Goal: Navigation & Orientation: Find specific page/section

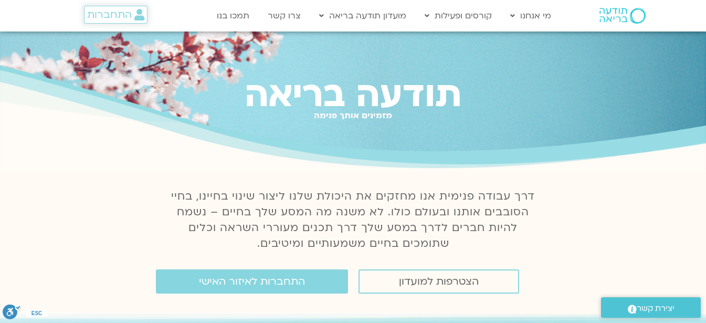
click at [115, 16] on span "התחברות" at bounding box center [109, 15] width 45 height 12
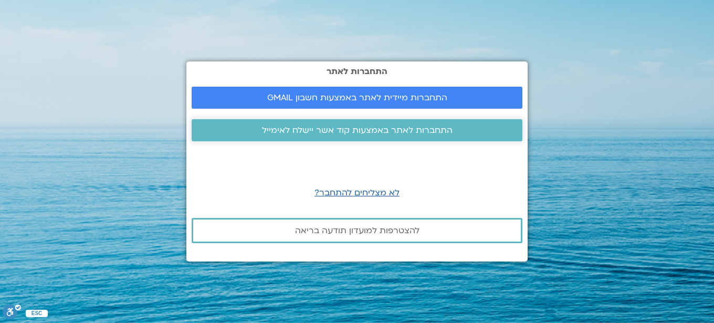
click at [312, 125] on span "התחברות לאתר באמצעות קוד אשר יישלח לאימייל" at bounding box center [357, 129] width 190 height 9
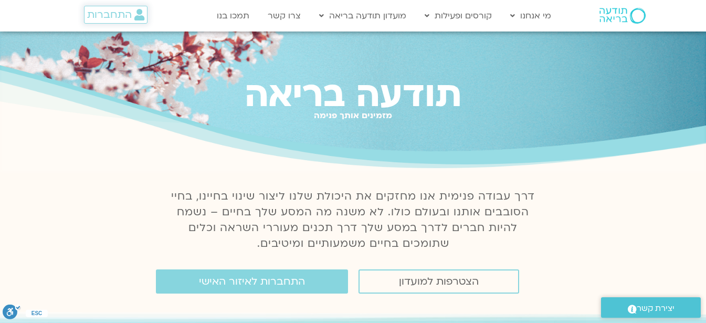
click at [104, 16] on span "התחברות" at bounding box center [109, 15] width 45 height 12
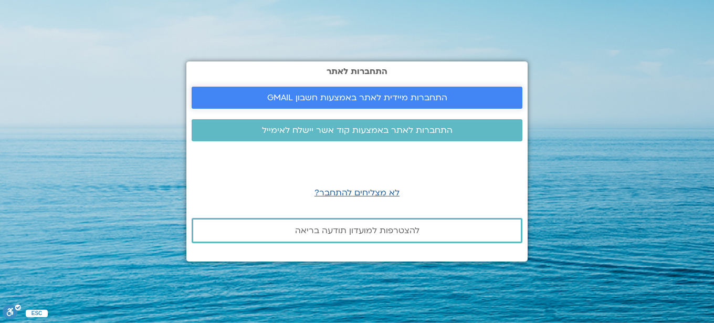
click at [303, 97] on span "התחברות מיידית לאתר באמצעות חשבון GMAIL" at bounding box center [357, 97] width 180 height 9
click at [170, 162] on section "התחברות לאתר התחברות מיידית לאתר באמצעות חשבון GMAIL התחברות לאתר באמצעות קוד א…" at bounding box center [357, 161] width 714 height 323
